Goal: Information Seeking & Learning: Learn about a topic

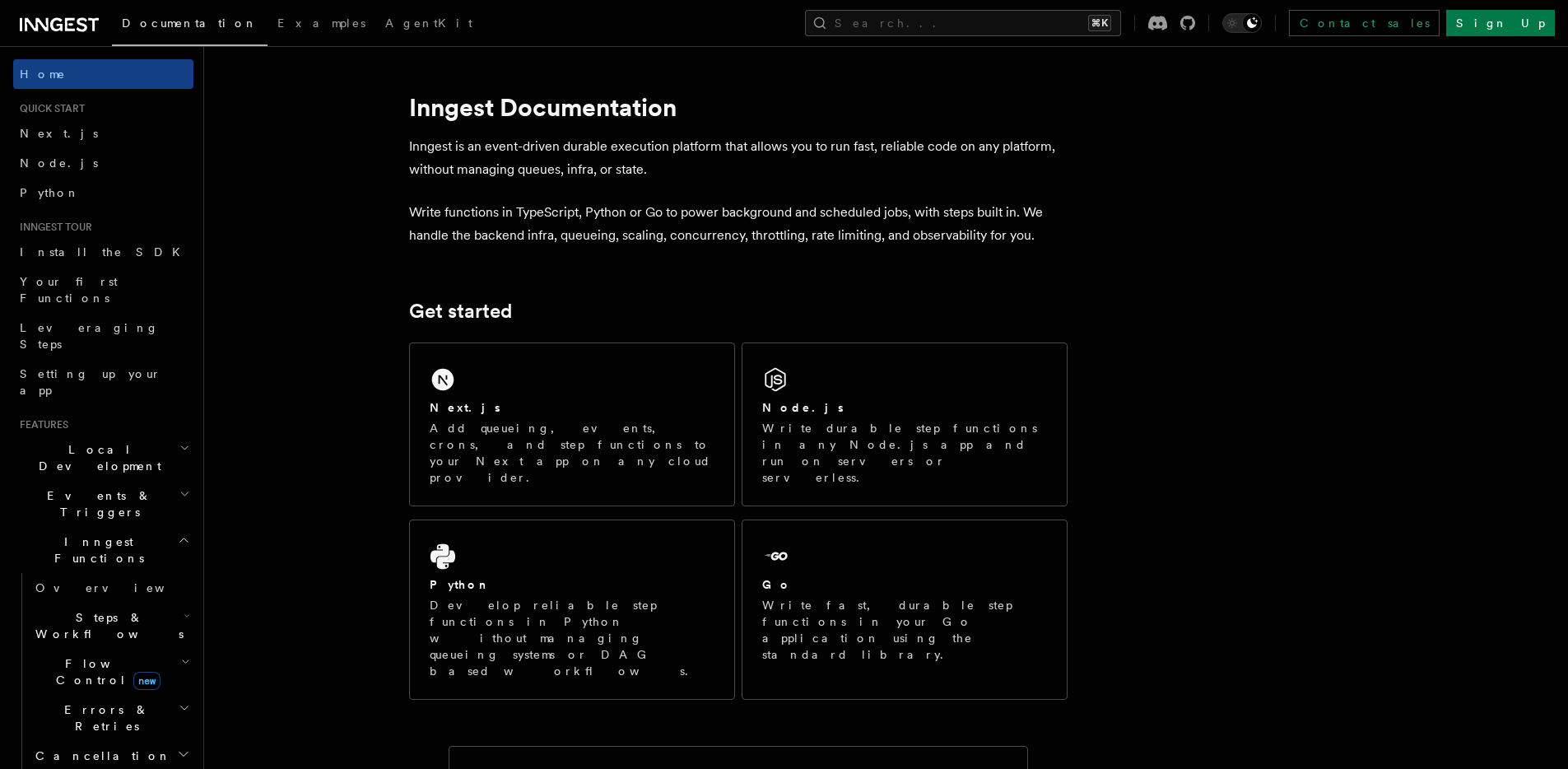
click at [89, 602] on h2 "Steps & Workflows" at bounding box center [111, 626] width 165 height 47
click at [82, 657] on span "Overview" at bounding box center [136, 664] width 169 height 13
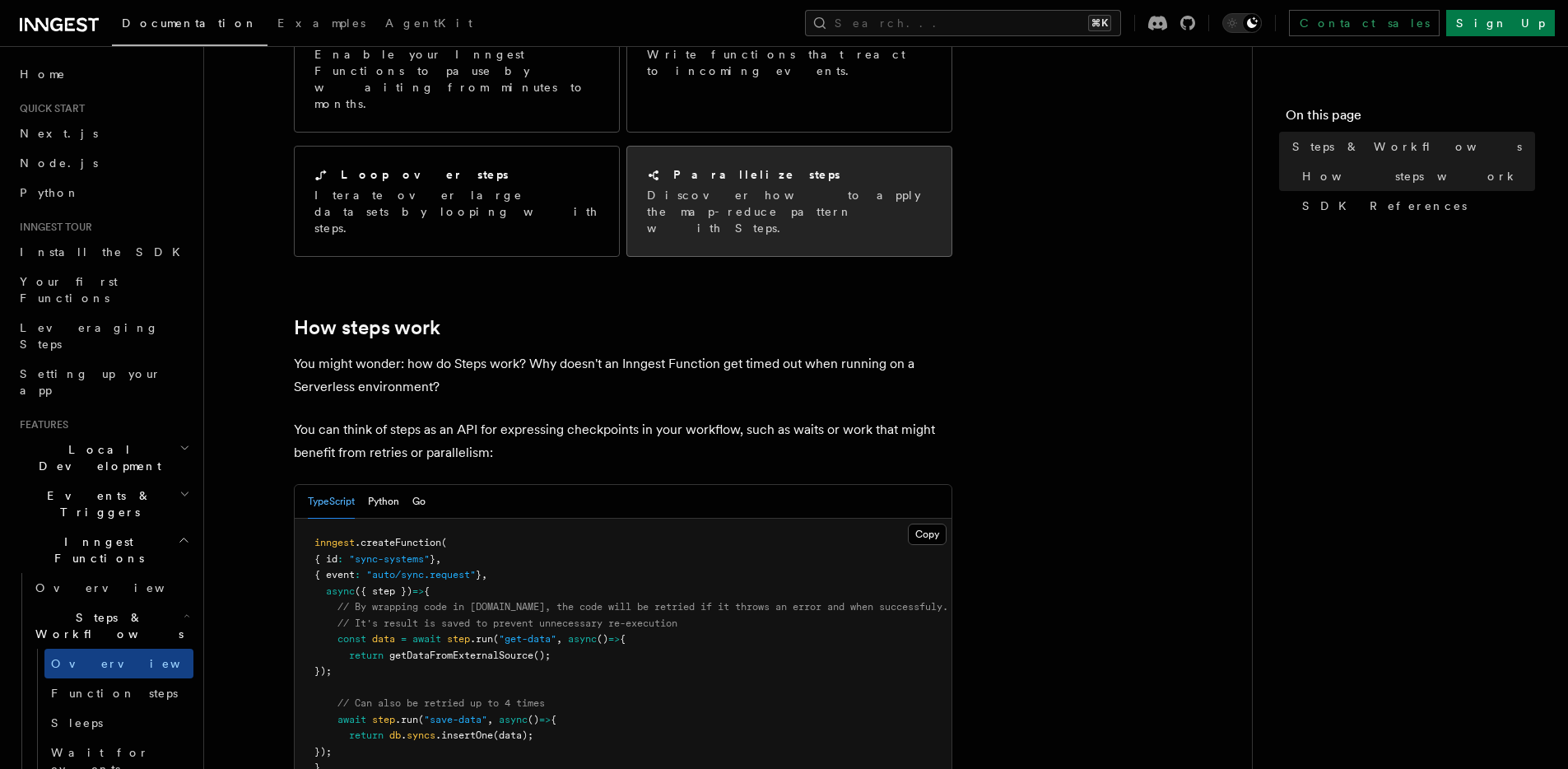
scroll to position [505, 0]
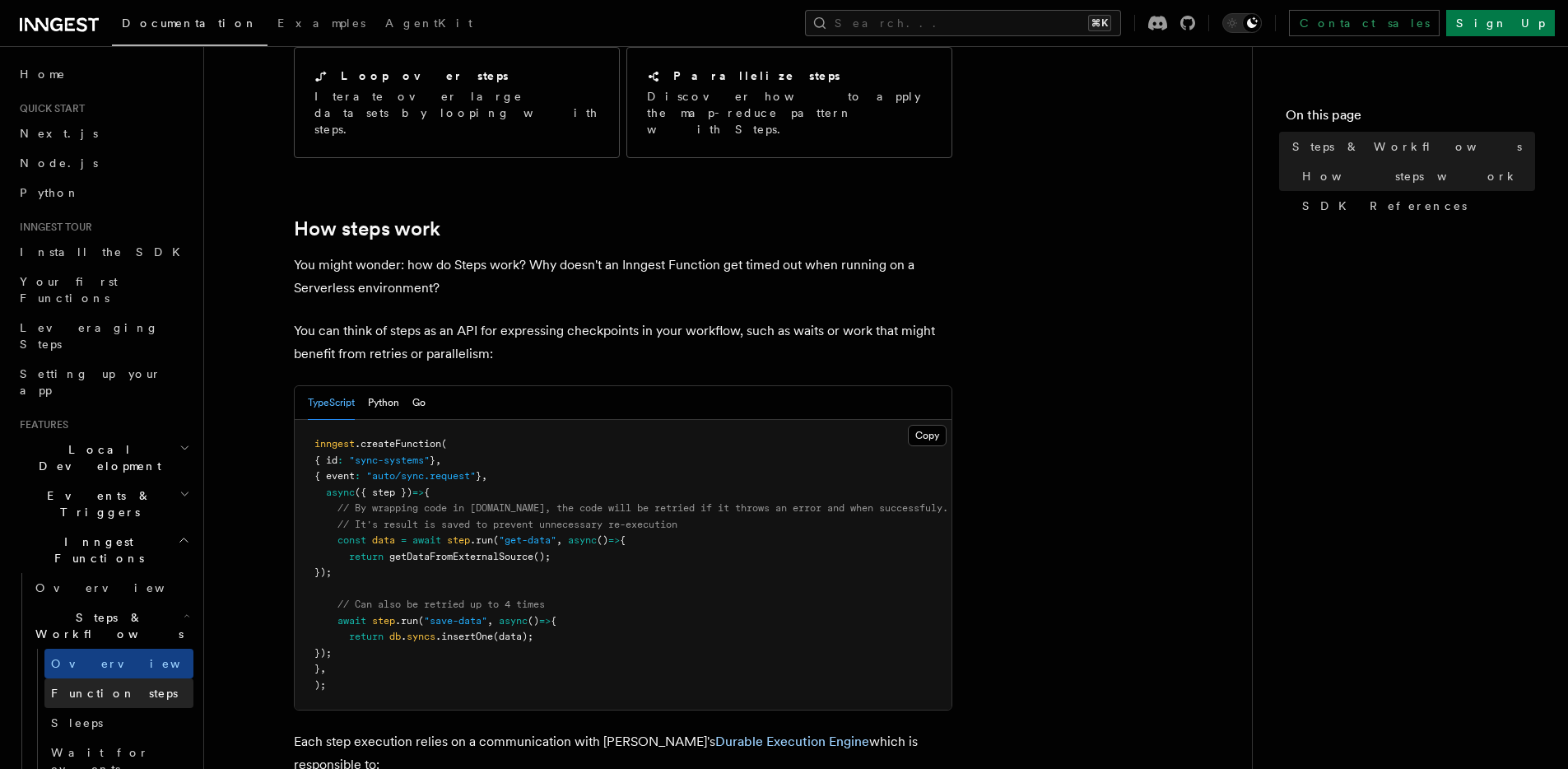
click at [152, 679] on link "Function steps" at bounding box center [119, 694] width 149 height 30
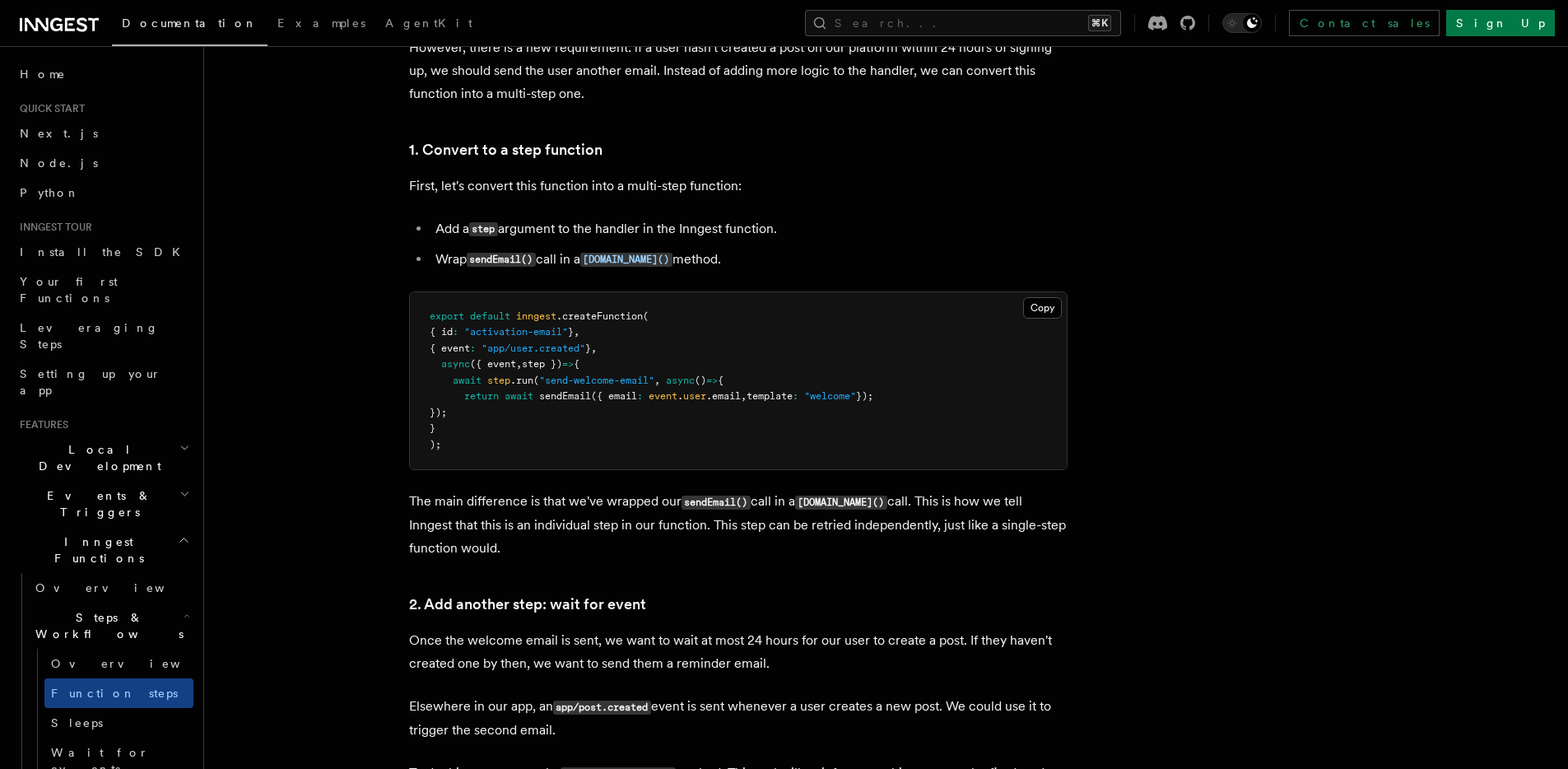
scroll to position [1000, 0]
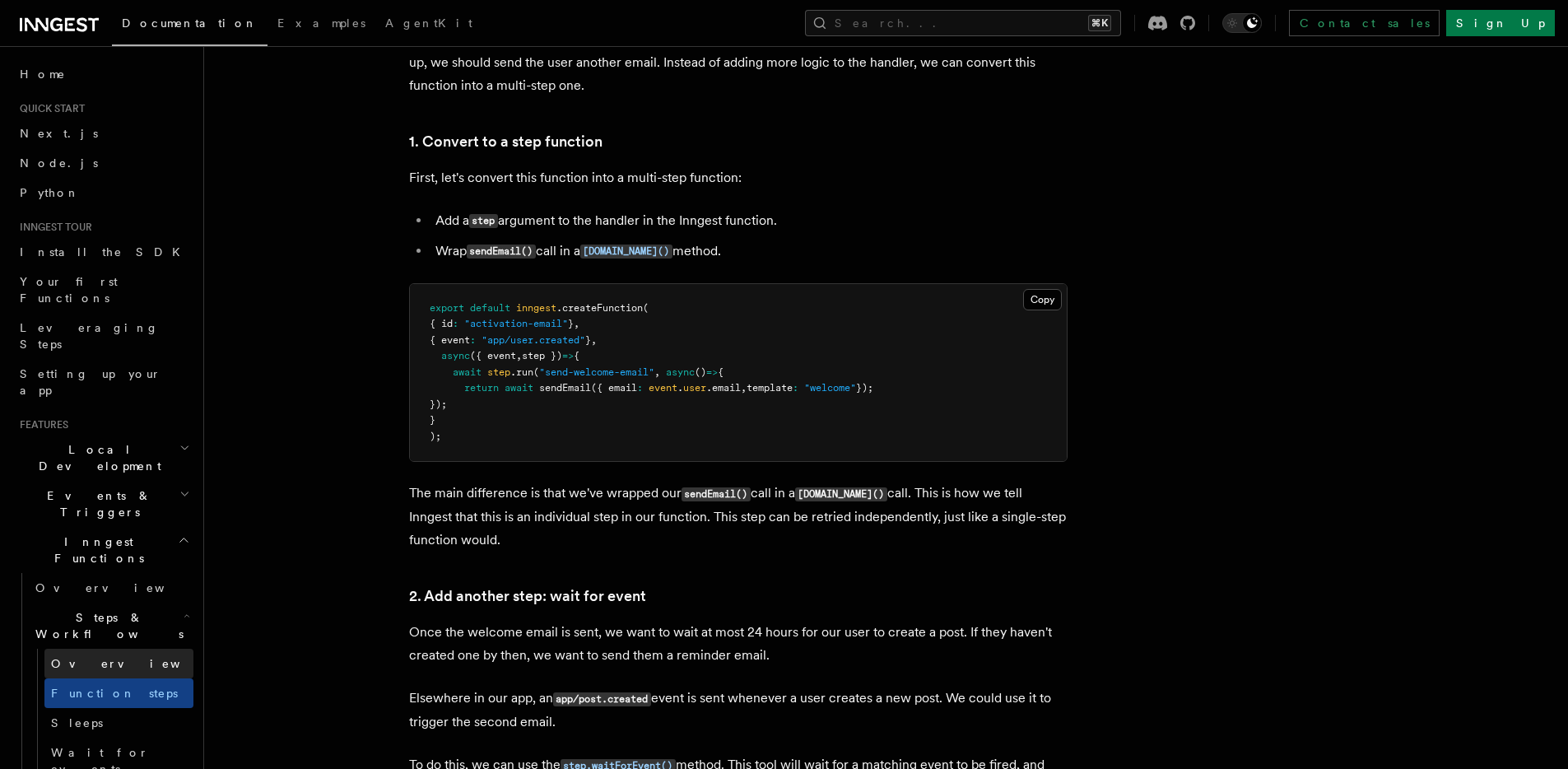
click at [106, 649] on link "Overview" at bounding box center [119, 664] width 149 height 30
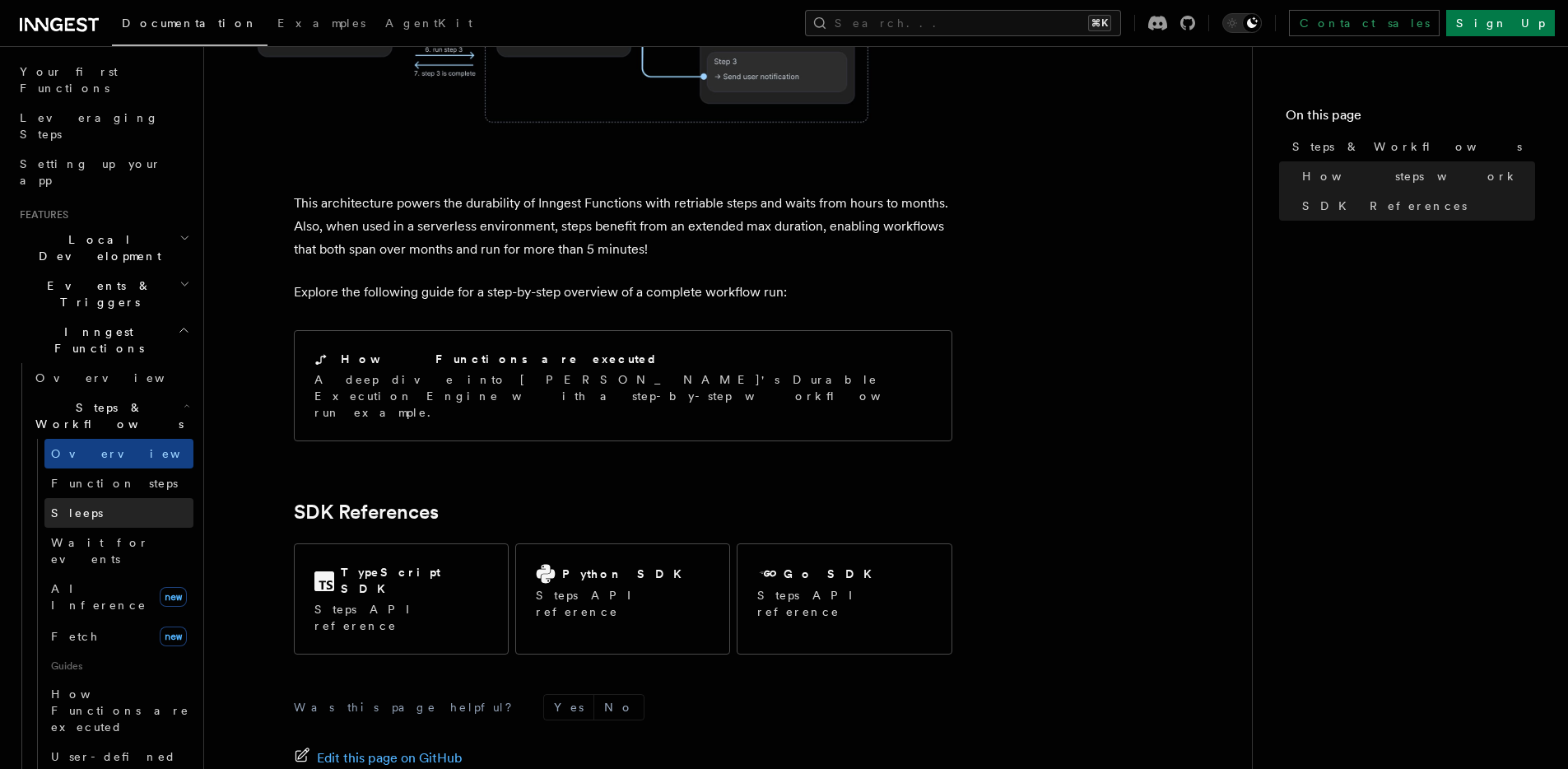
scroll to position [238, 0]
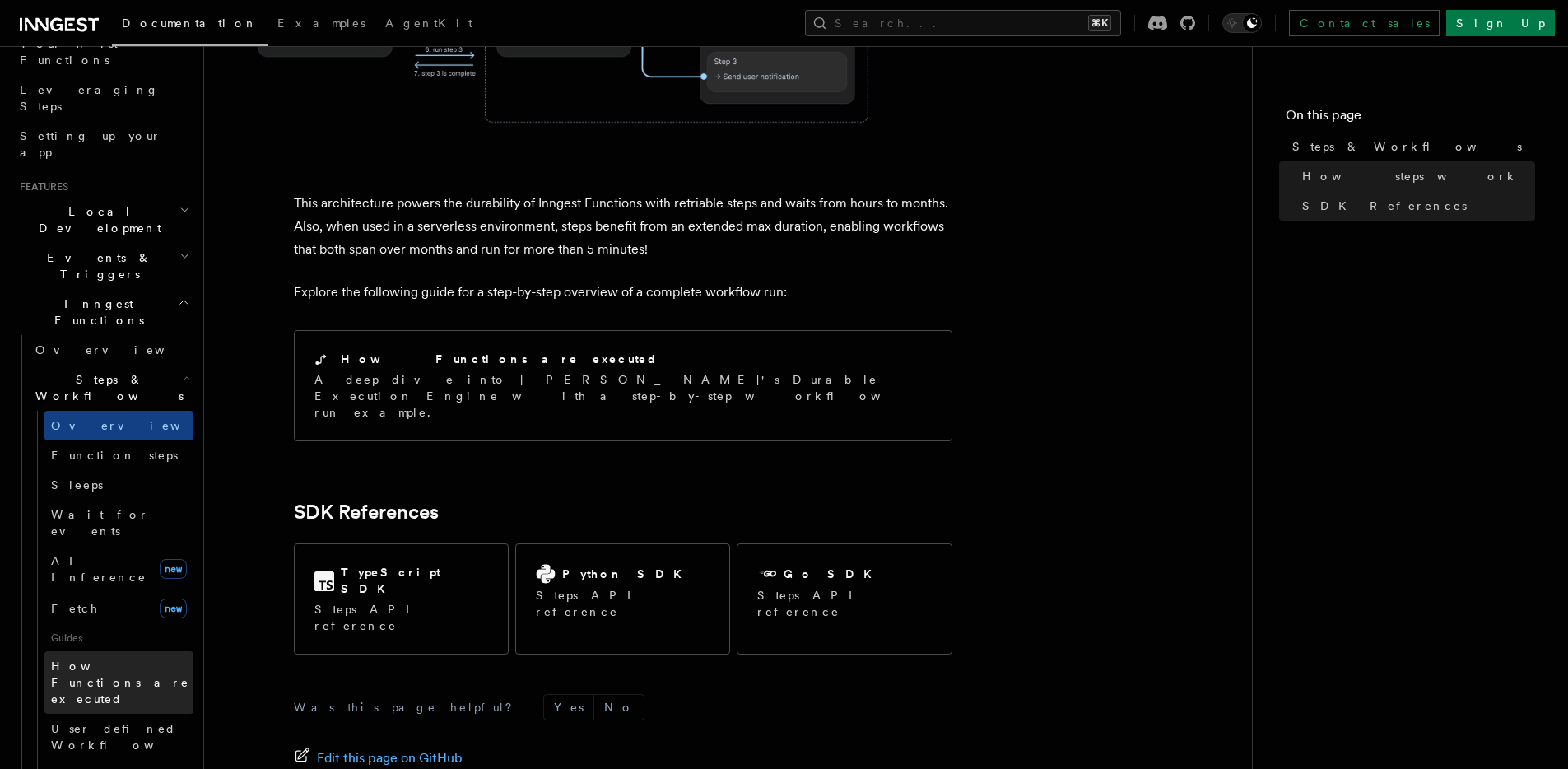
click at [122, 657] on span "How Functions are executed" at bounding box center [122, 681] width 142 height 49
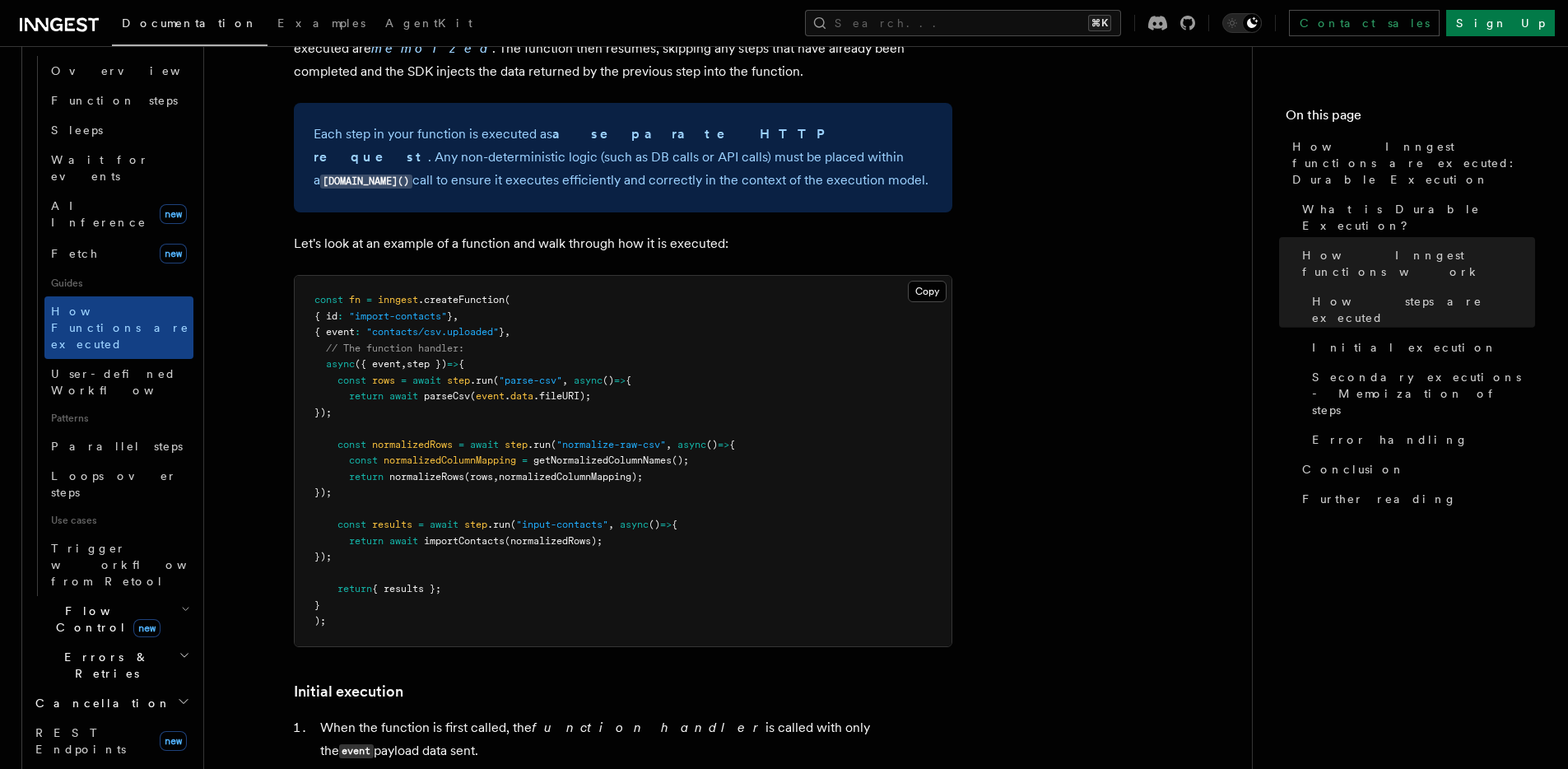
scroll to position [1183, 0]
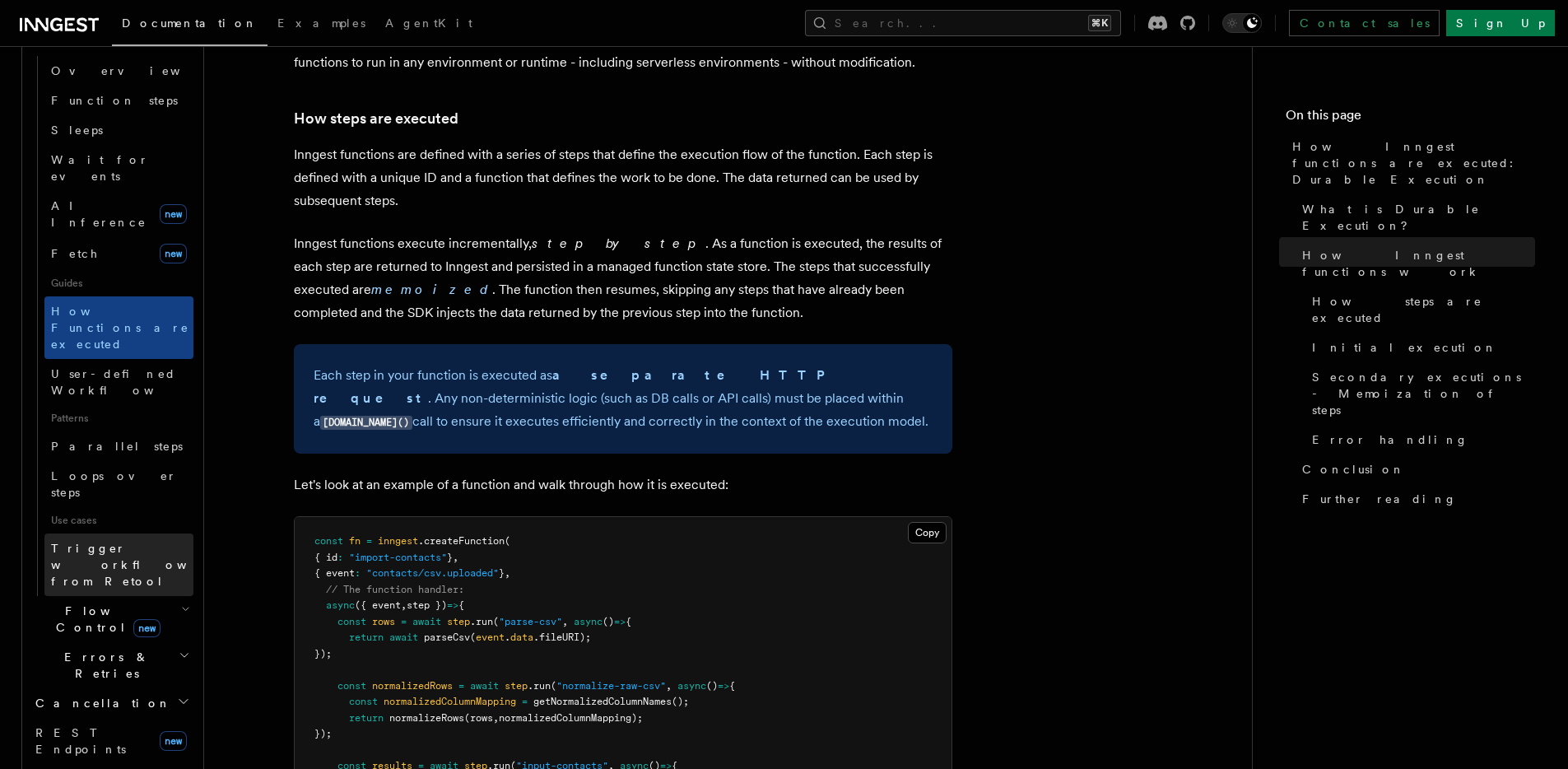
click at [106, 542] on span "Trigger workflows from Retool" at bounding box center [142, 565] width 182 height 47
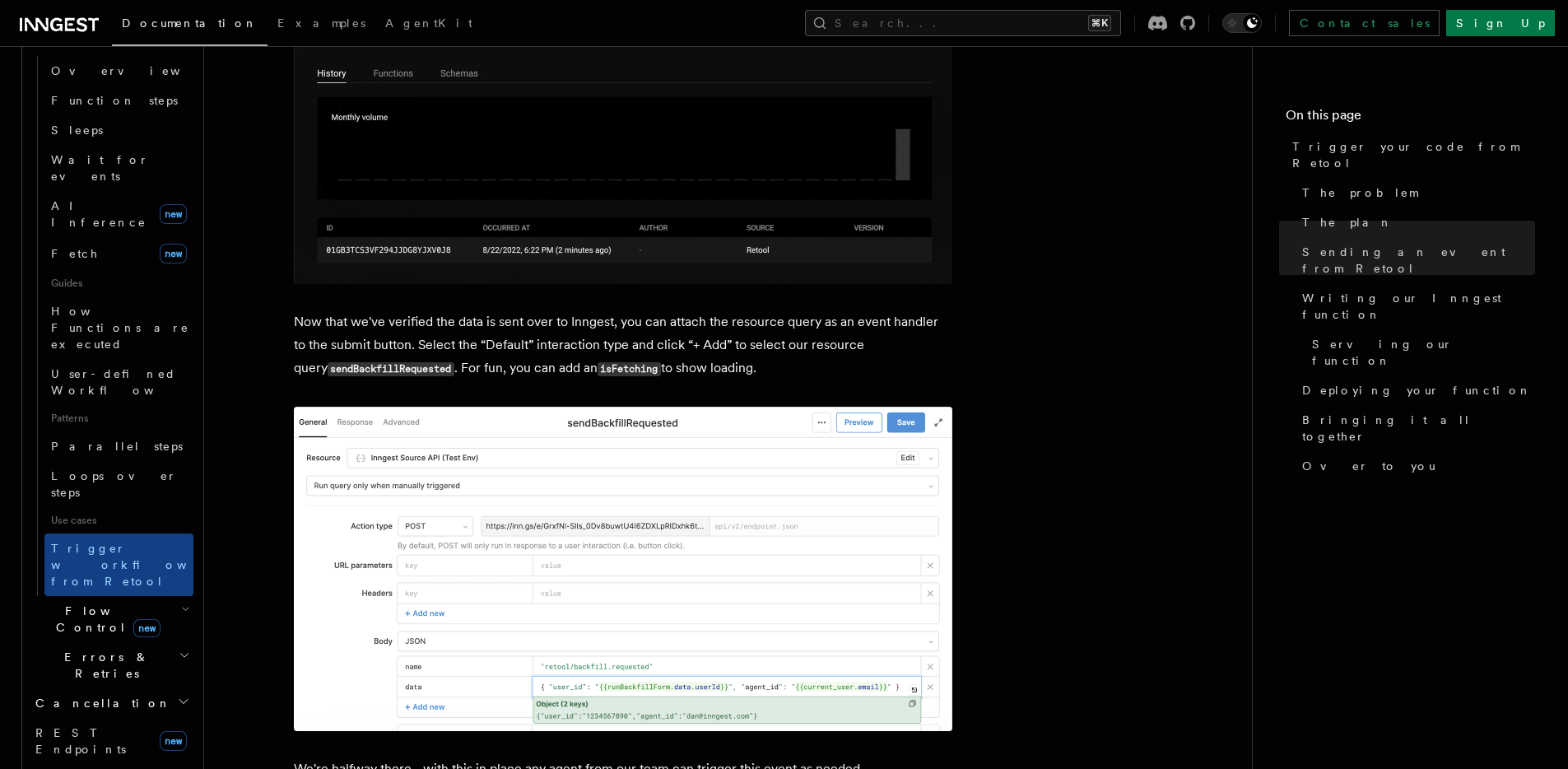
scroll to position [2508, 0]
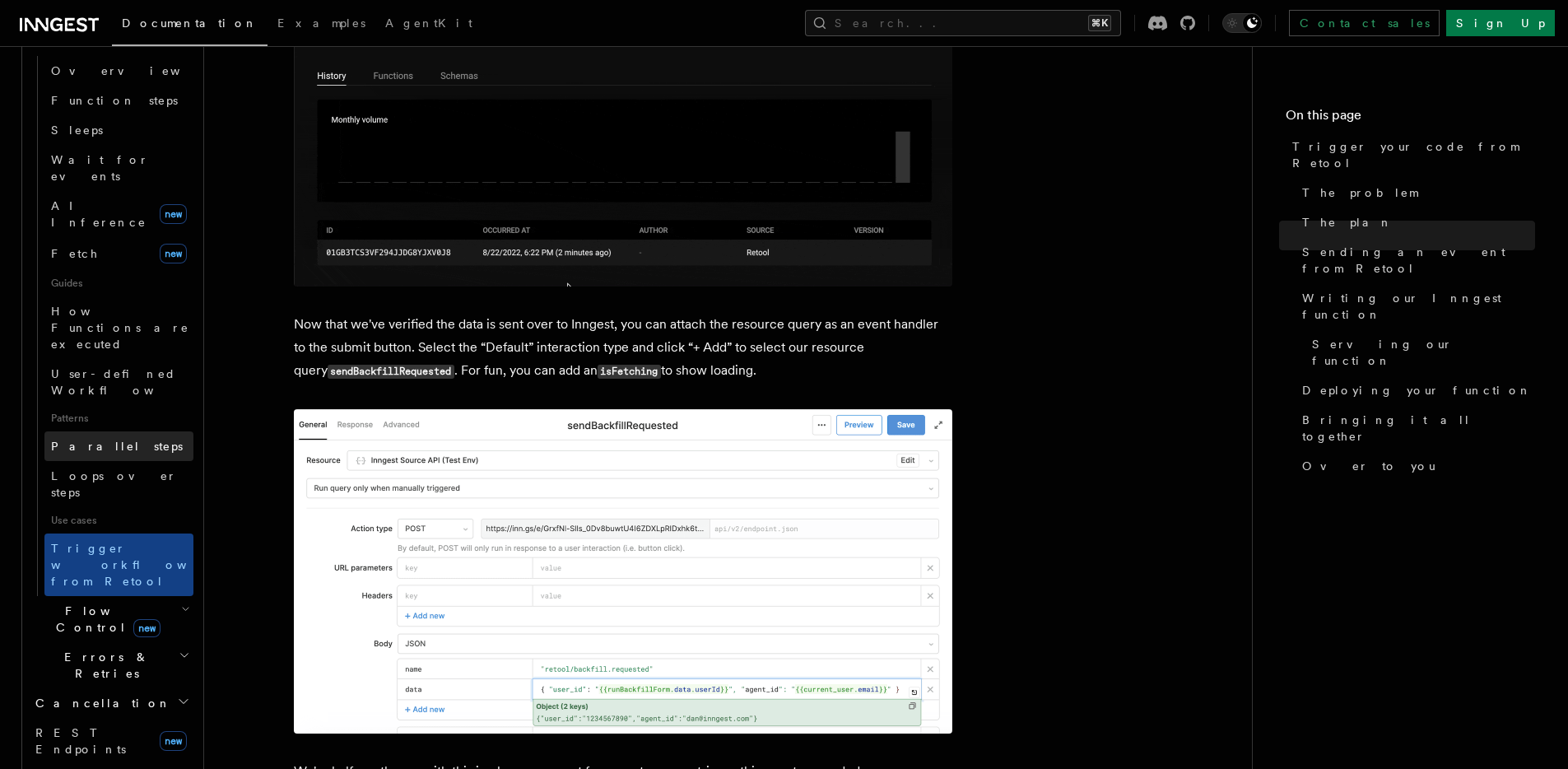
click at [117, 438] on span "Parallel steps" at bounding box center [116, 446] width 131 height 17
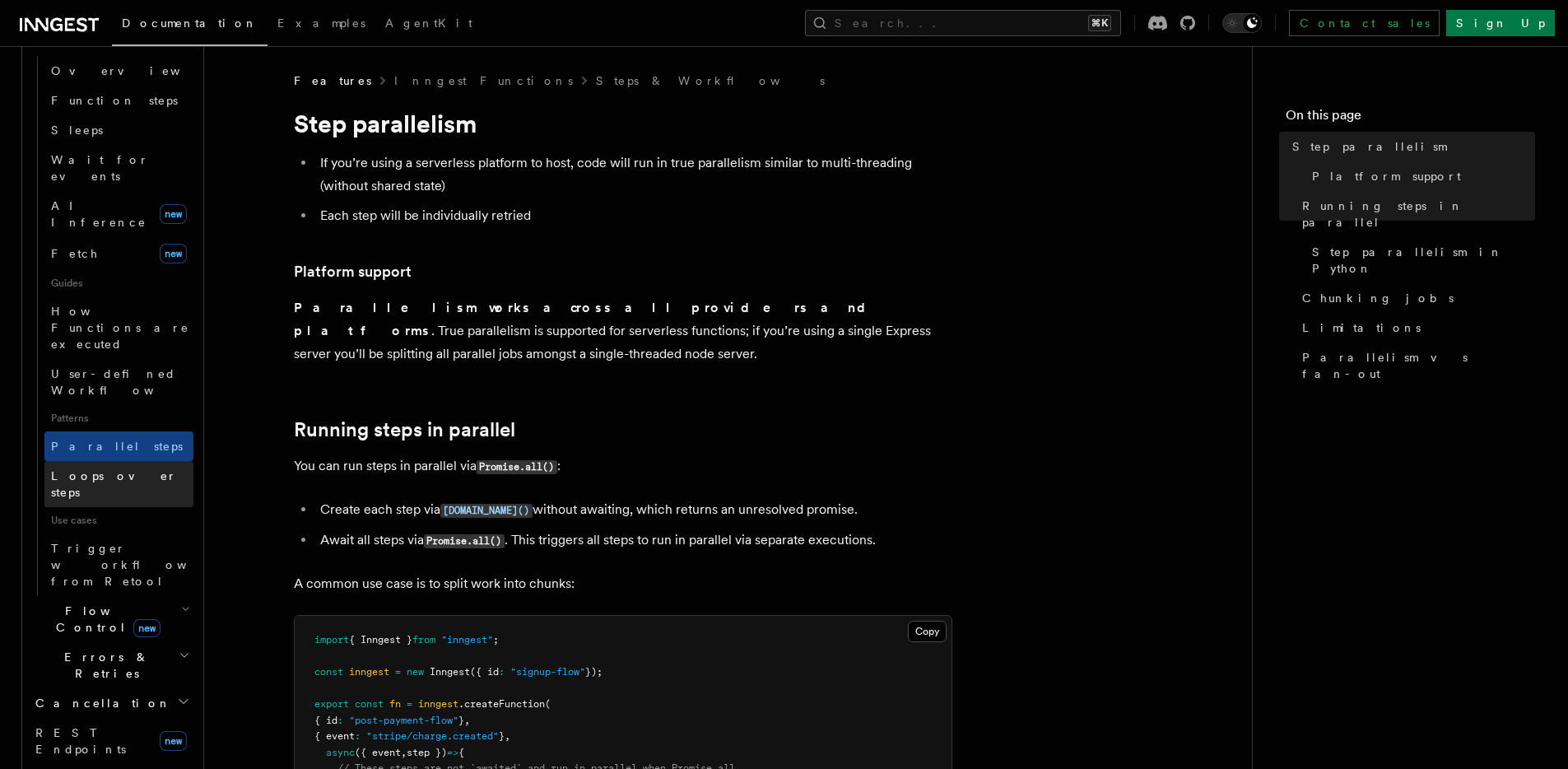
click at [116, 467] on span "Loops over steps" at bounding box center [122, 483] width 142 height 33
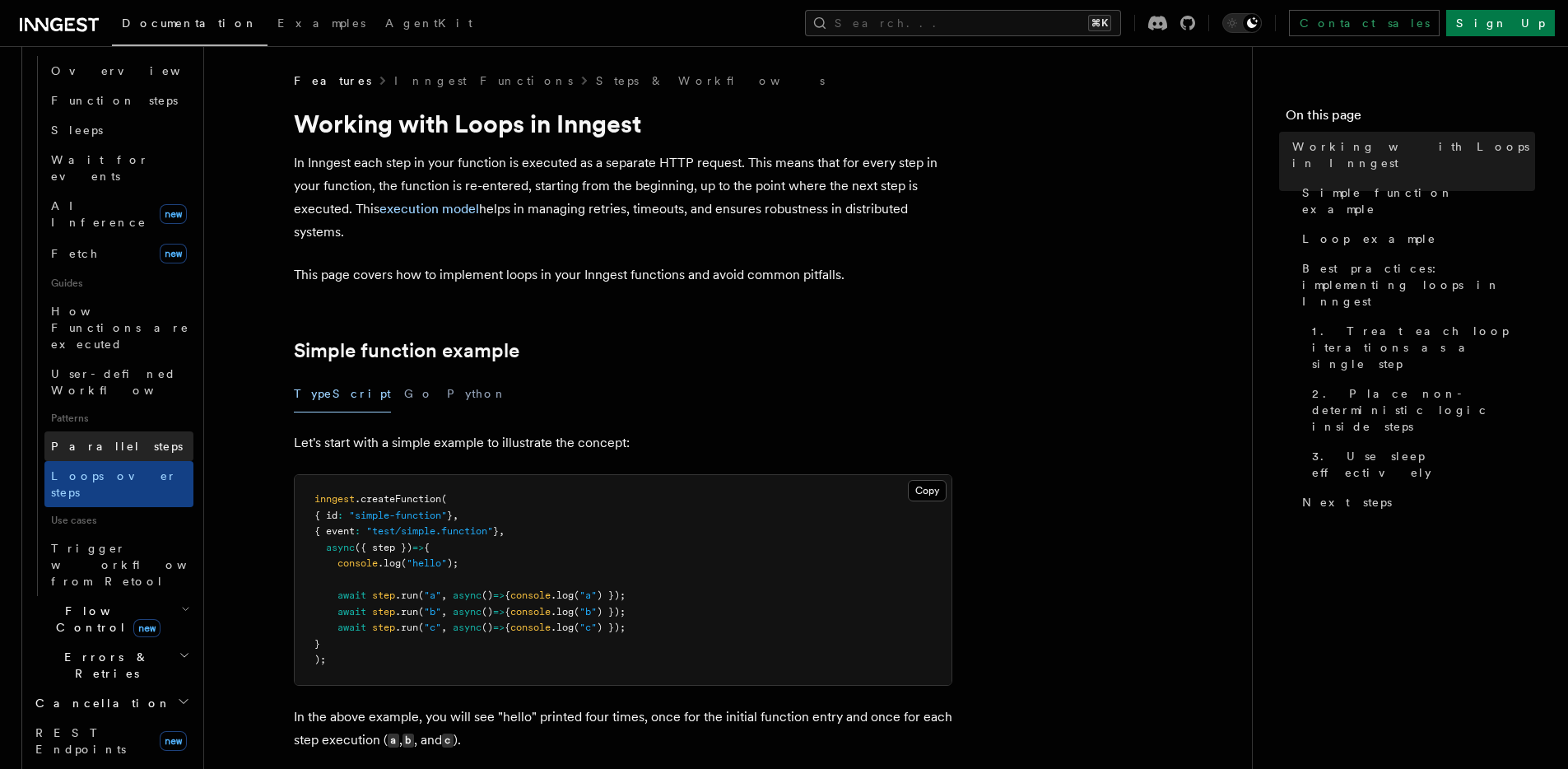
click at [118, 438] on span "Parallel steps" at bounding box center [116, 446] width 131 height 17
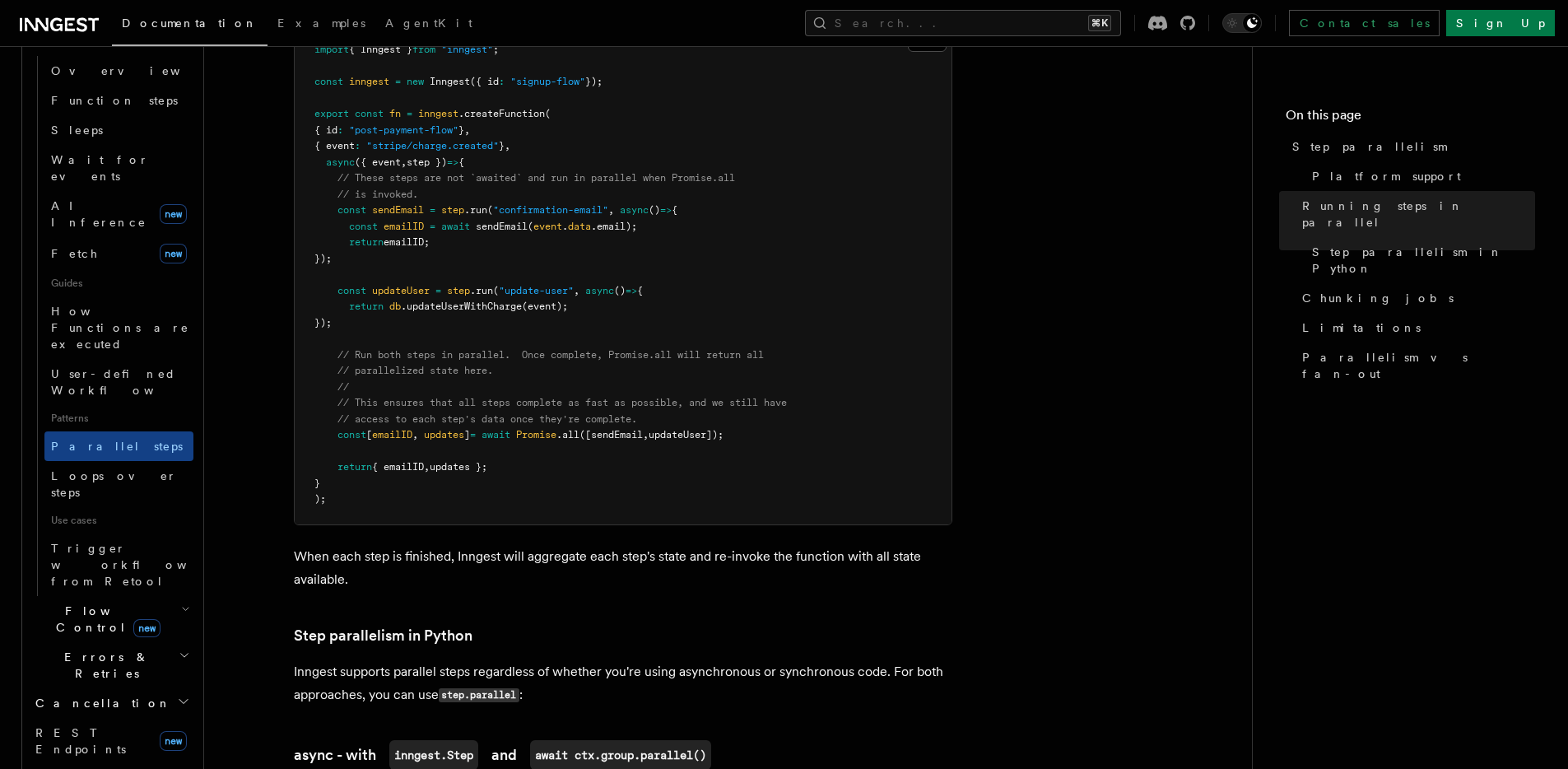
scroll to position [549, 0]
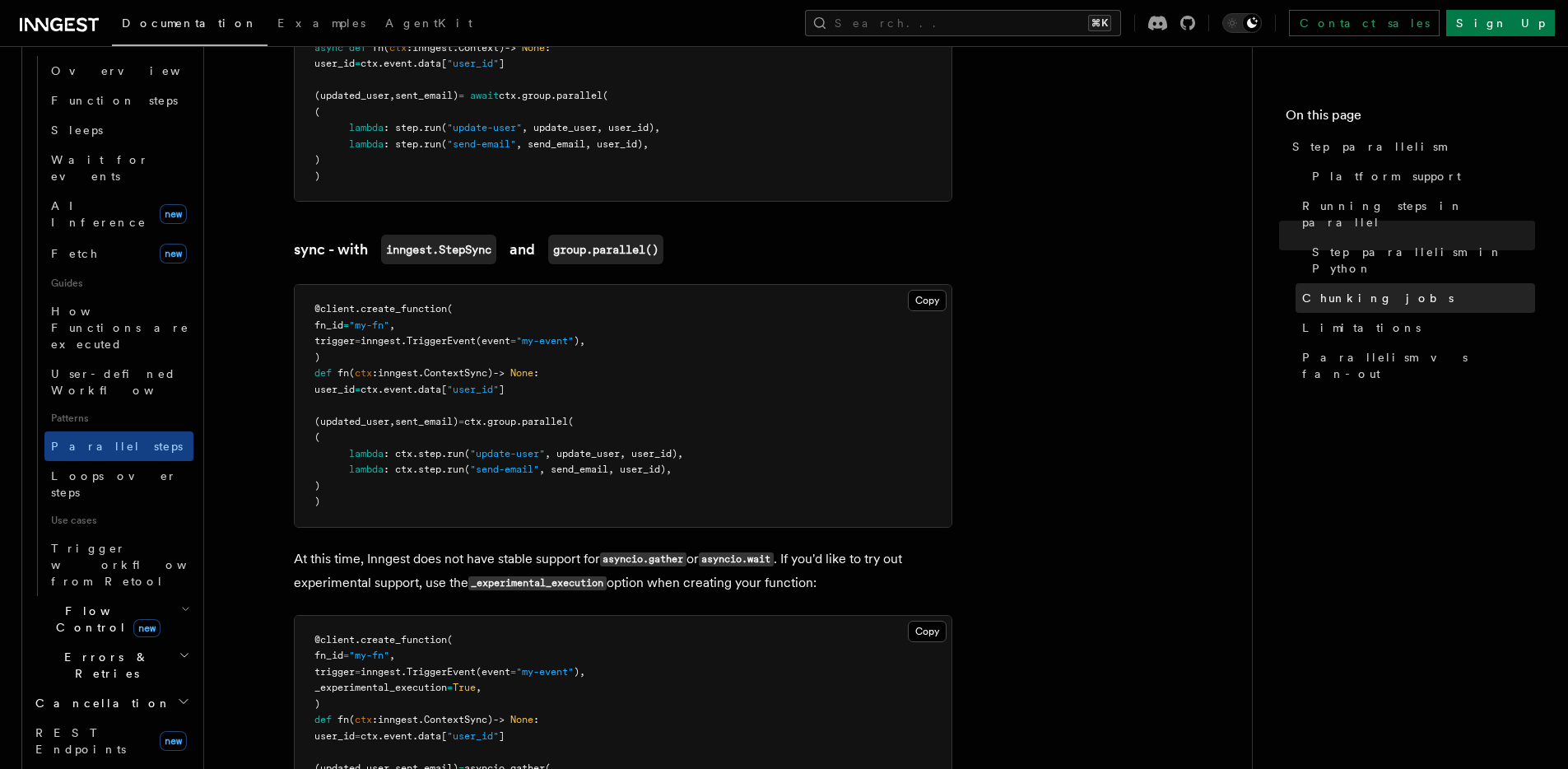
click at [1397, 283] on link "Chunking jobs" at bounding box center [1415, 298] width 239 height 30
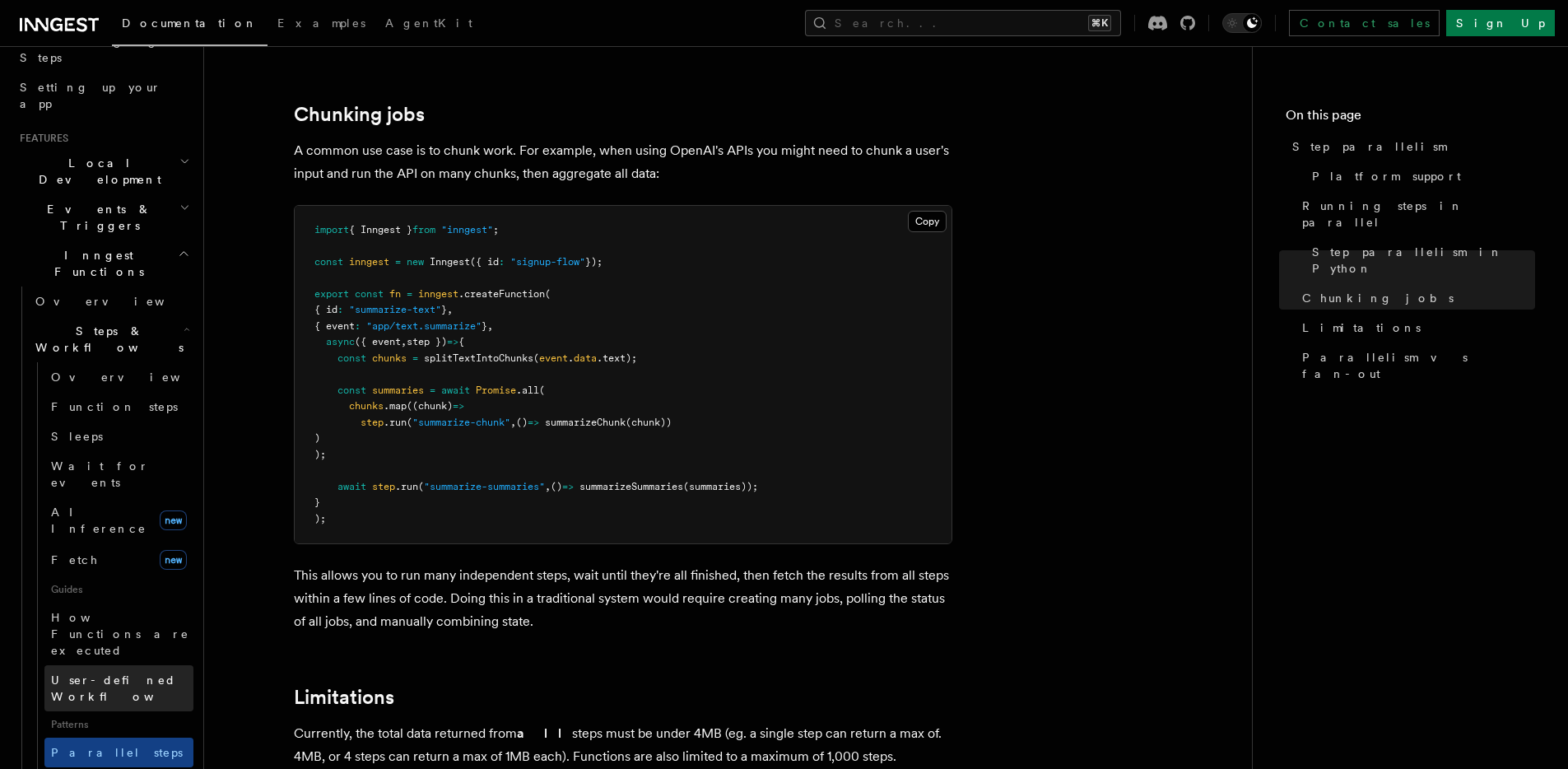
scroll to position [178, 0]
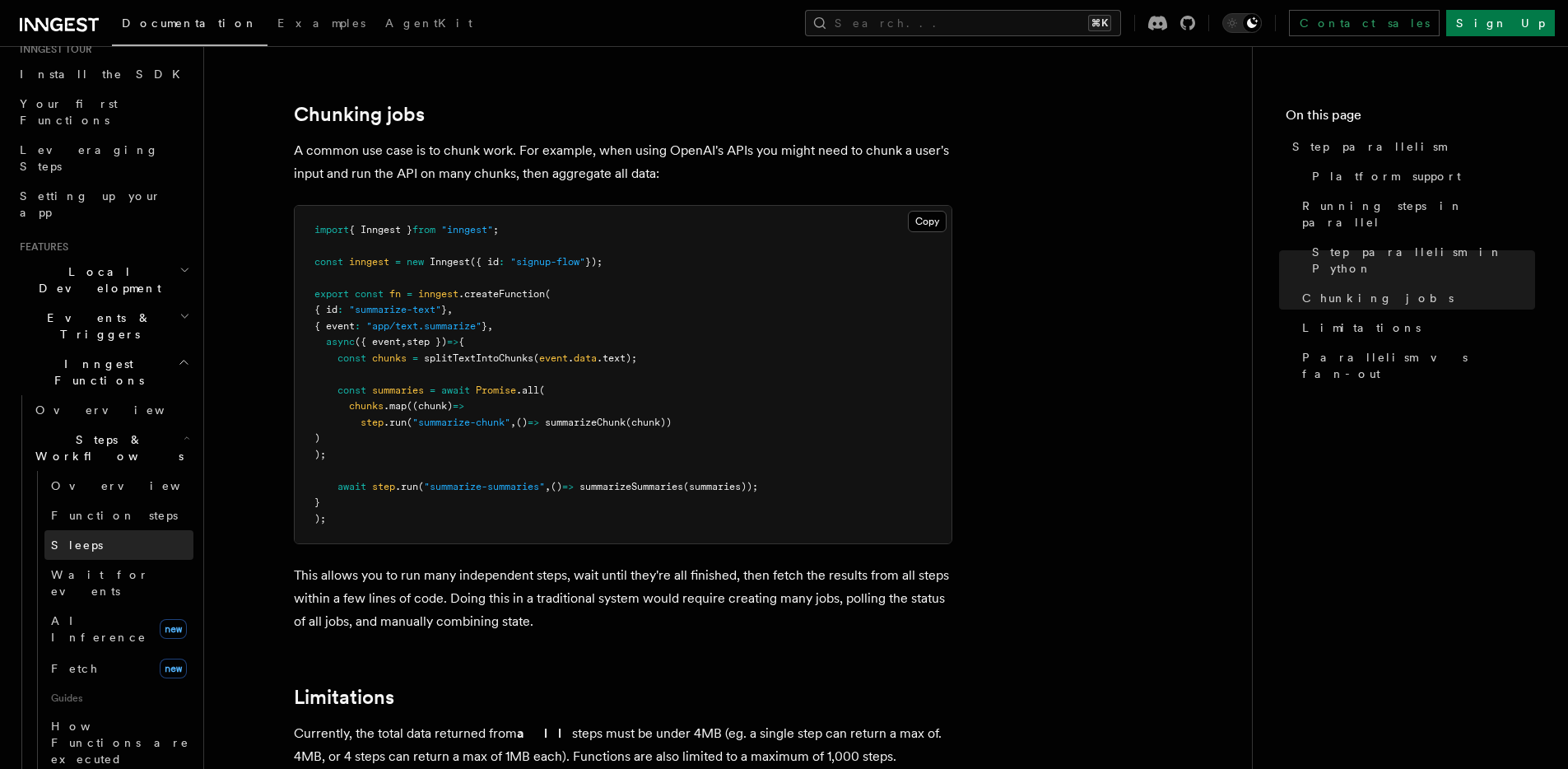
click at [99, 530] on link "Sleeps" at bounding box center [119, 545] width 149 height 30
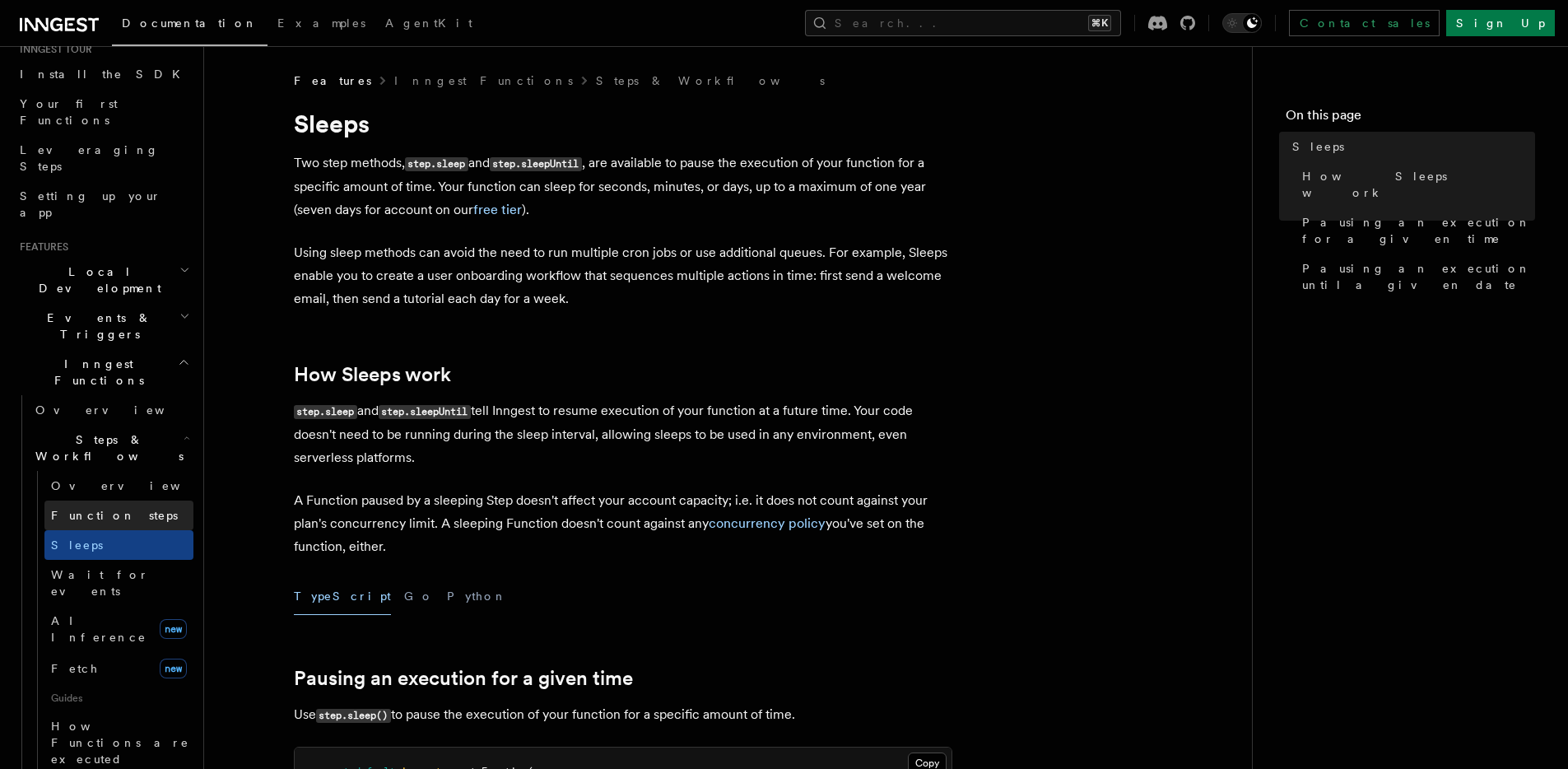
click at [109, 508] on span "Function steps" at bounding box center [115, 515] width 127 height 13
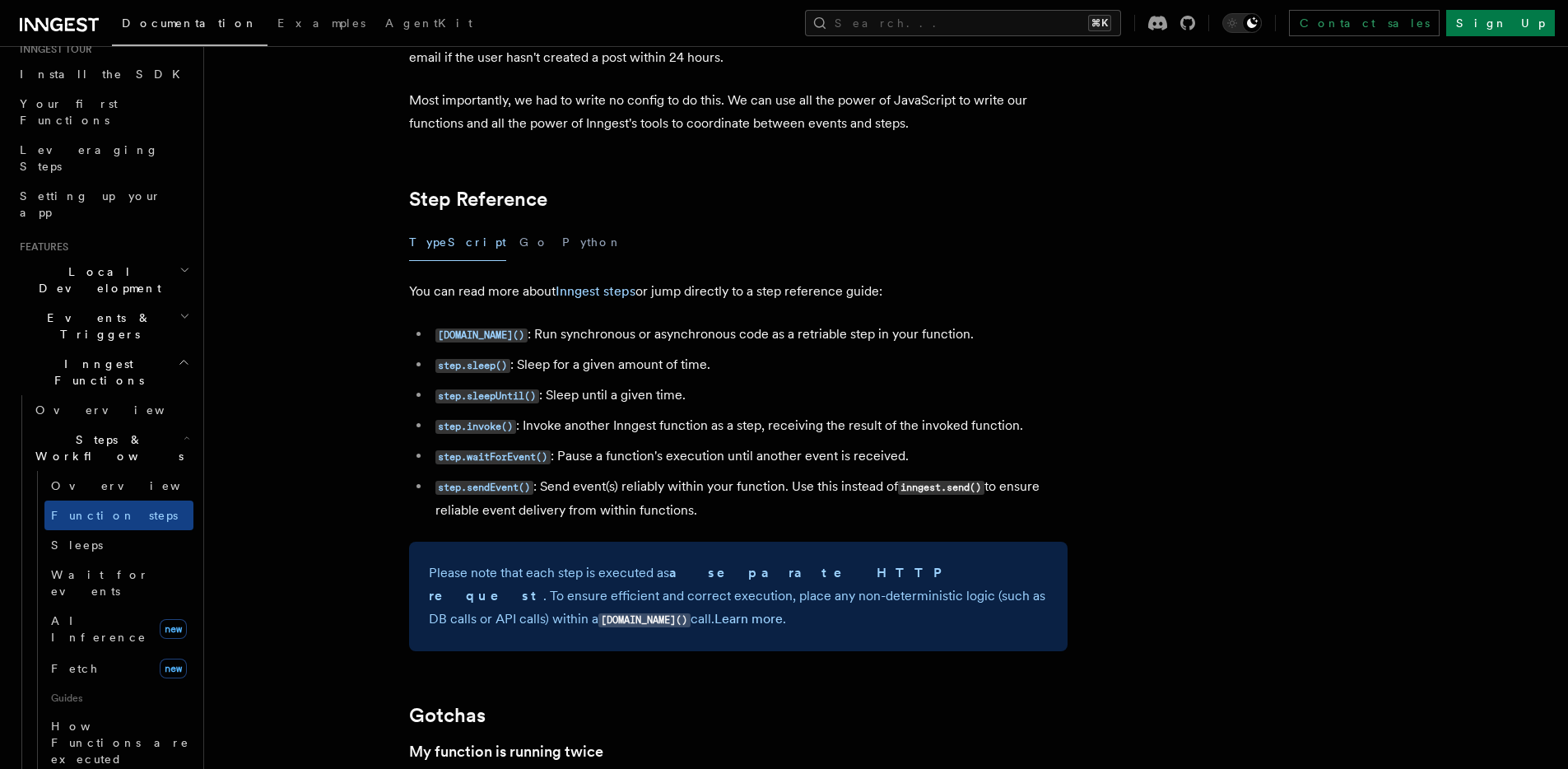
scroll to position [2808, 0]
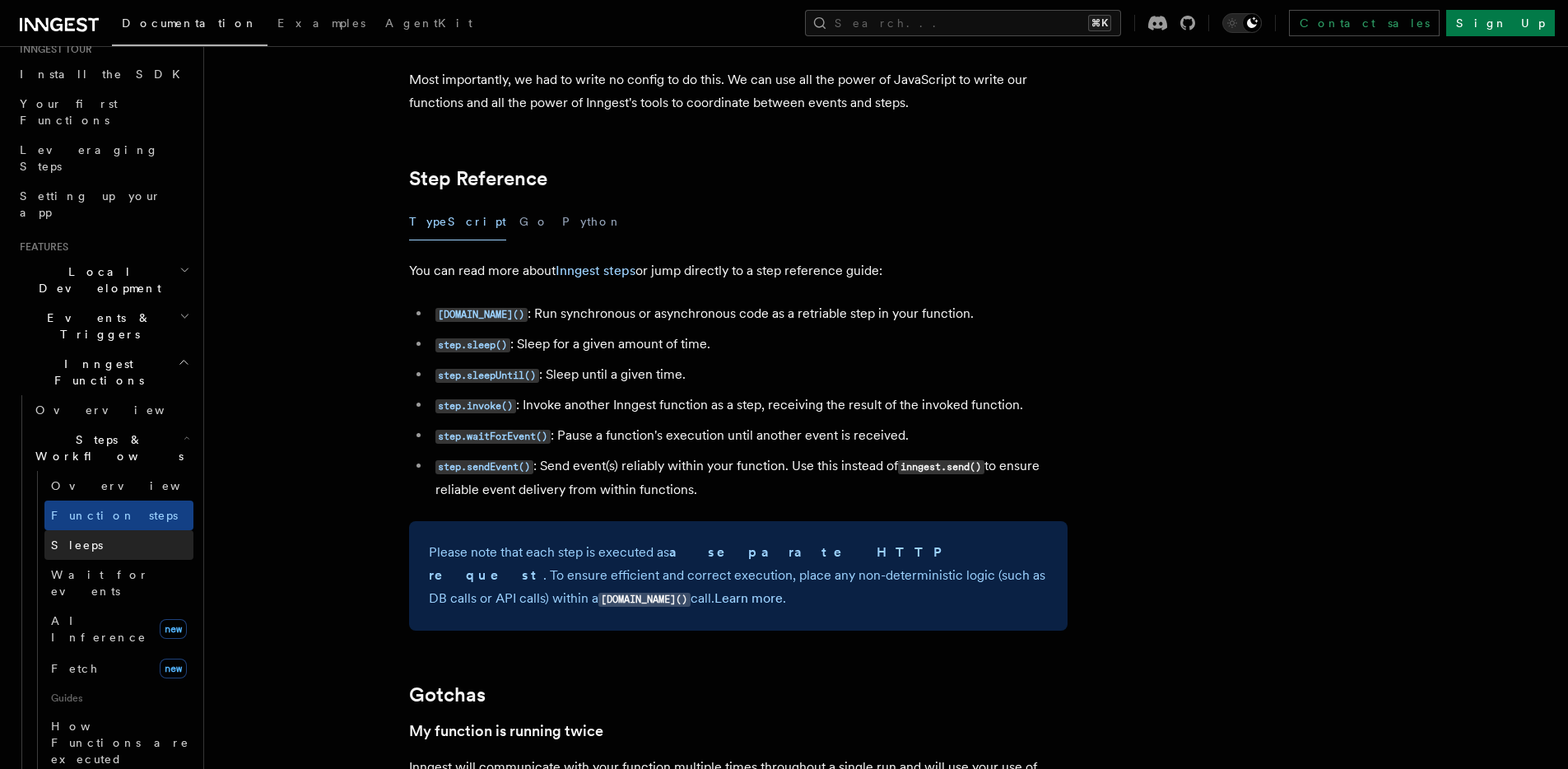
click at [118, 530] on link "Sleeps" at bounding box center [119, 545] width 149 height 30
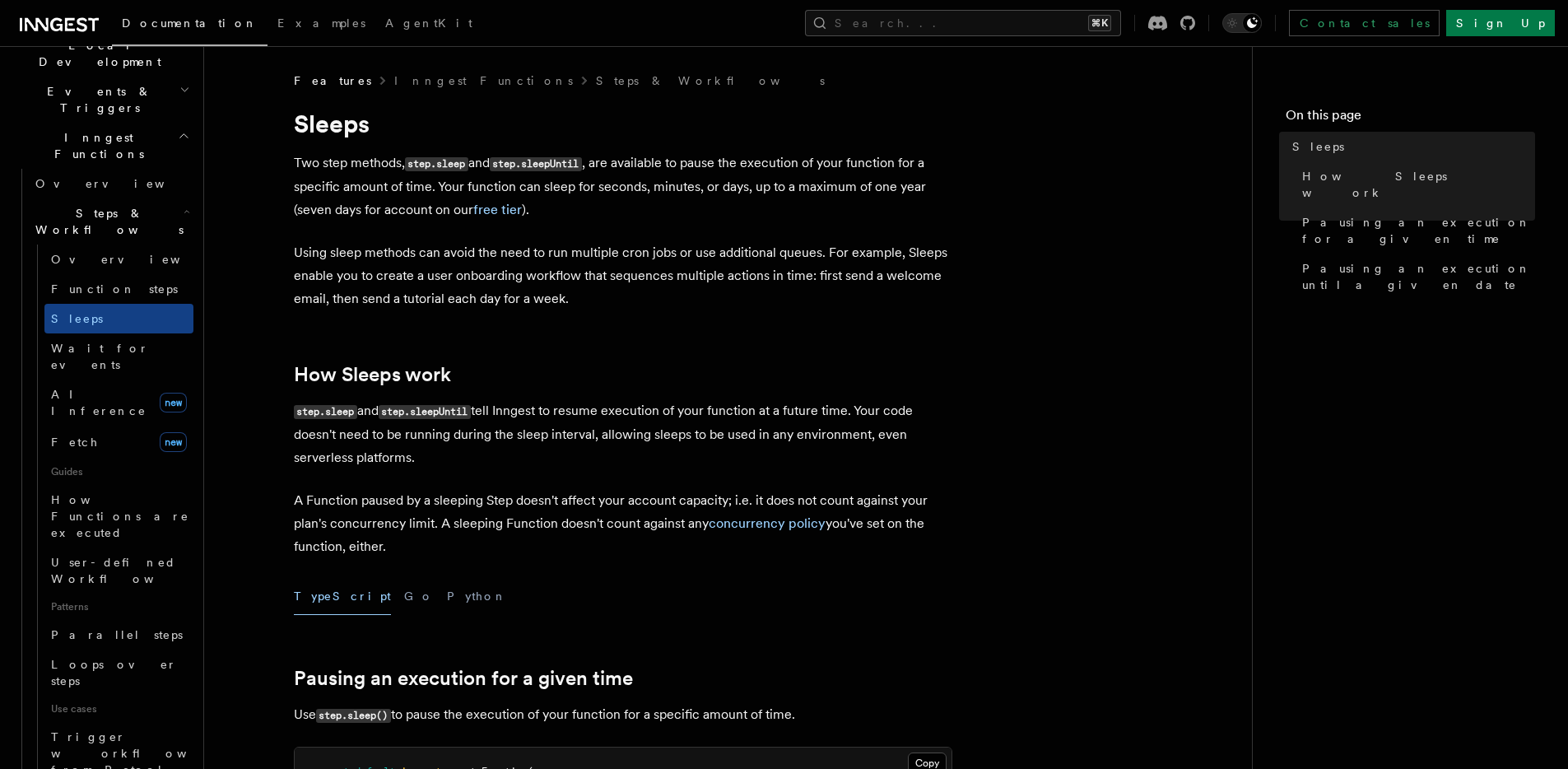
scroll to position [425, 0]
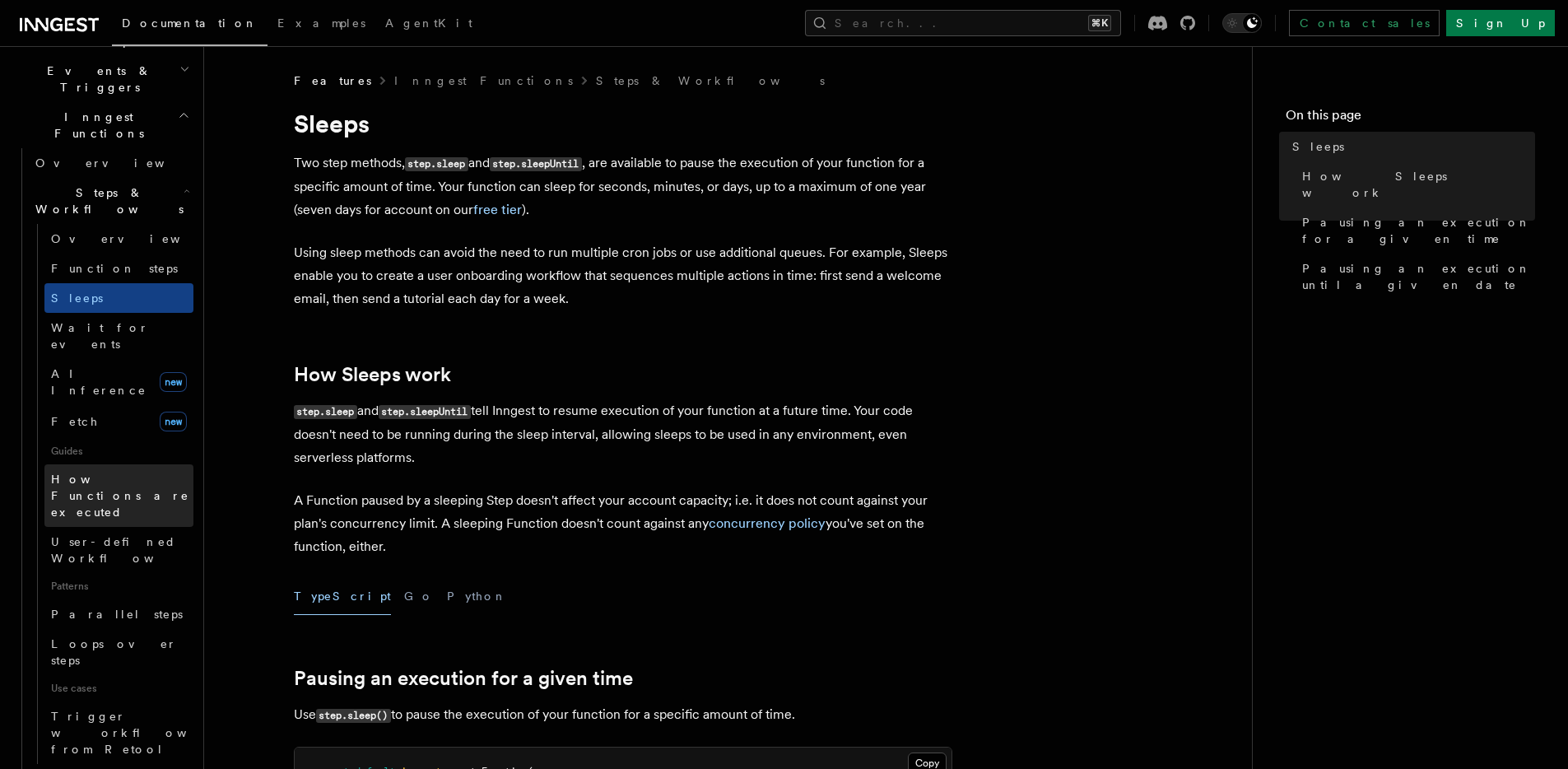
click at [99, 471] on span "How Functions are executed" at bounding box center [122, 495] width 142 height 49
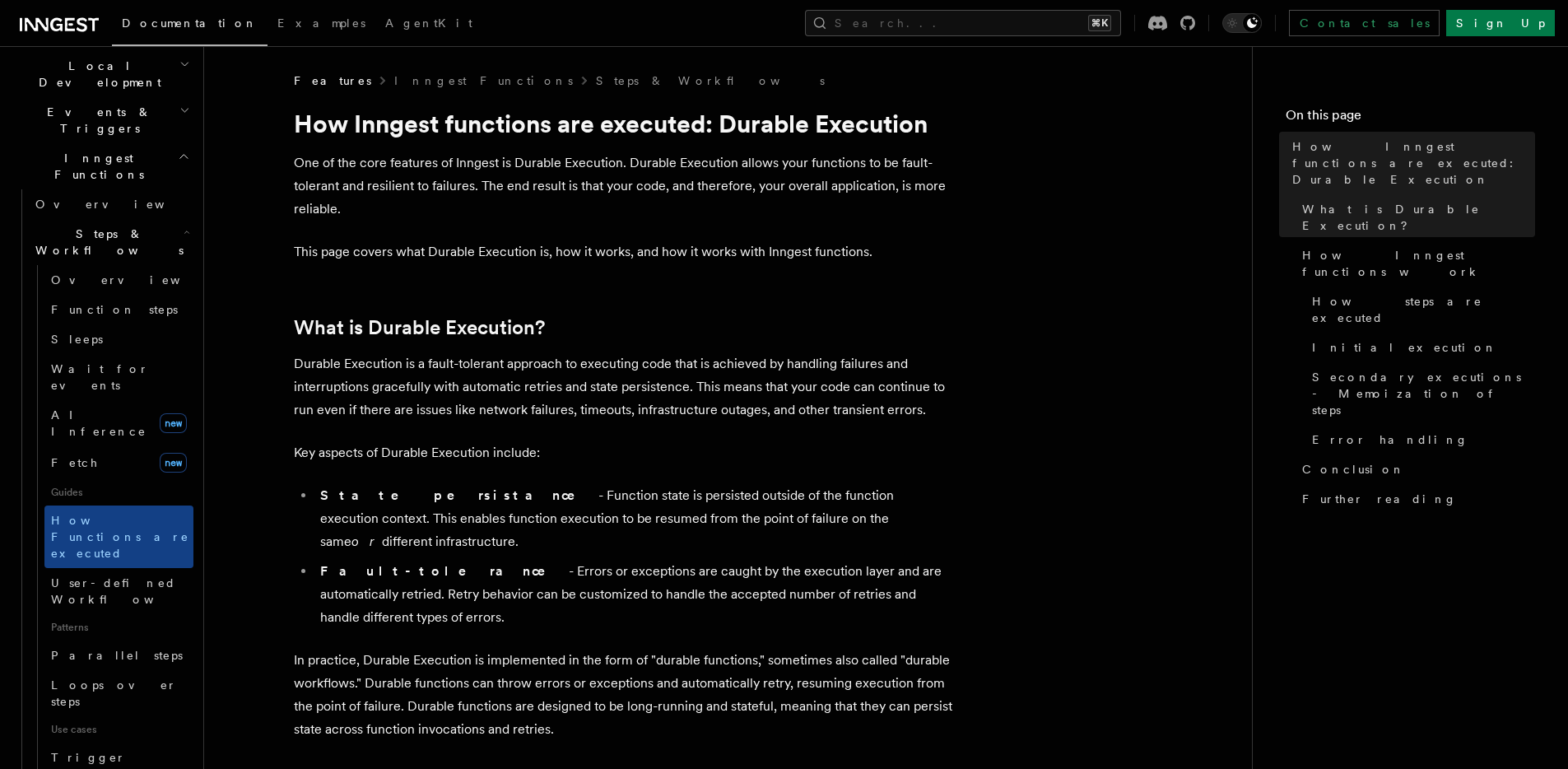
scroll to position [356, 0]
